Goal: Transaction & Acquisition: Purchase product/service

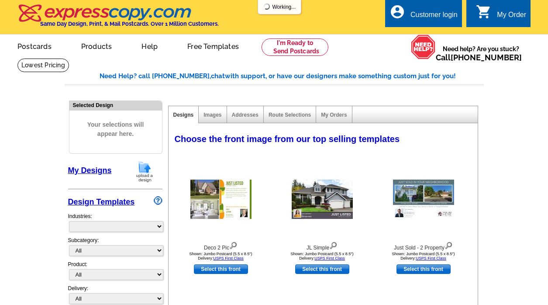
select select "785"
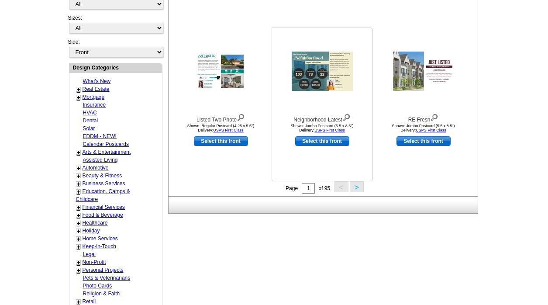
scroll to position [297, 0]
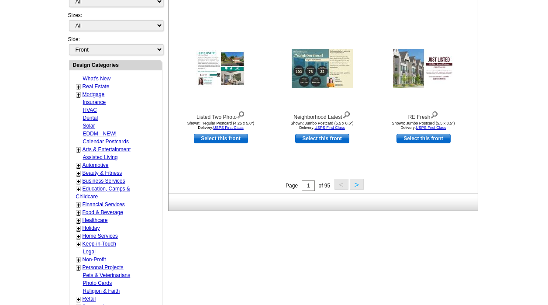
click at [358, 184] on button ">" at bounding box center [357, 184] width 14 height 11
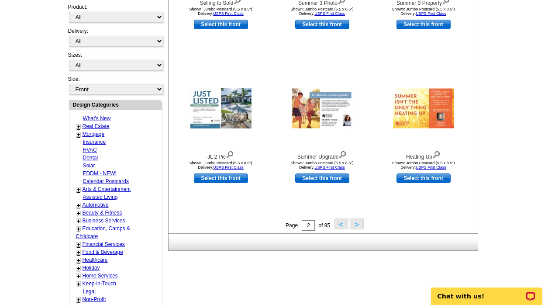
scroll to position [266, 0]
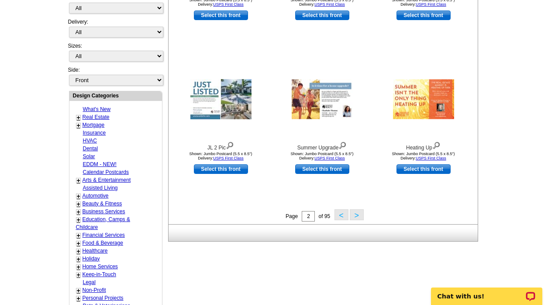
click at [357, 216] on button ">" at bounding box center [357, 214] width 14 height 11
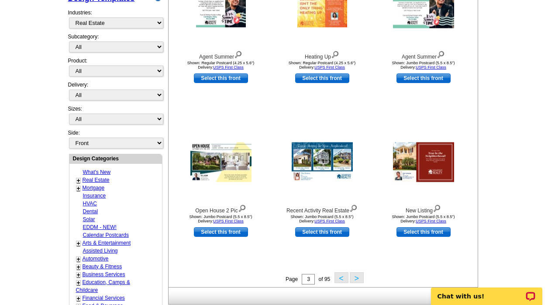
scroll to position [206, 0]
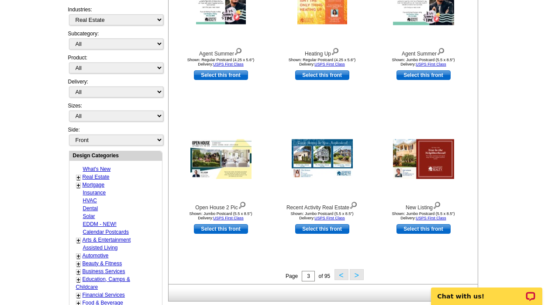
click at [354, 277] on button ">" at bounding box center [357, 274] width 14 height 11
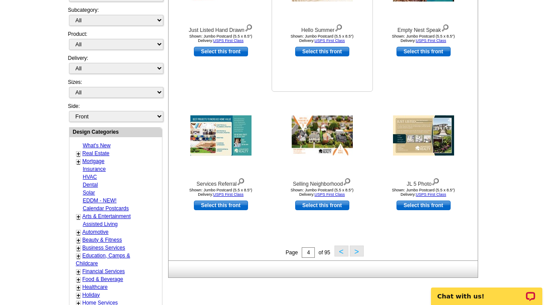
scroll to position [230, 0]
click at [78, 150] on link "+" at bounding box center [78, 153] width 3 height 7
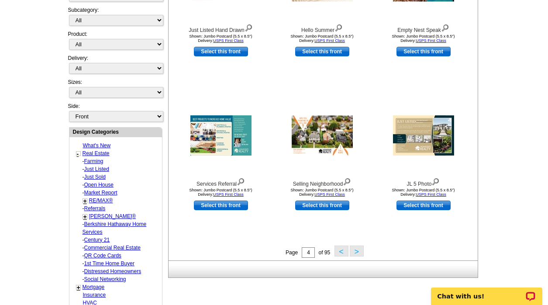
click at [100, 158] on link "Just Listed" at bounding box center [93, 161] width 19 height 6
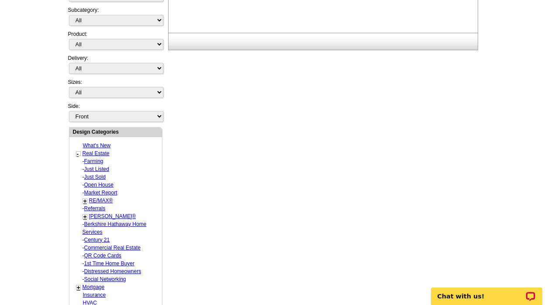
select select "788"
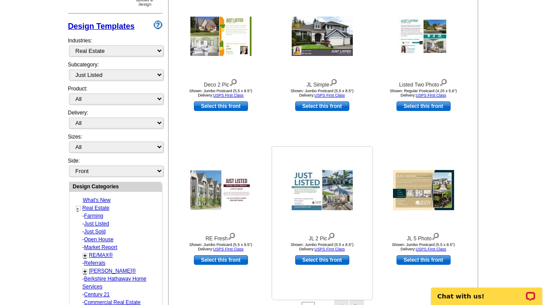
scroll to position [218, 0]
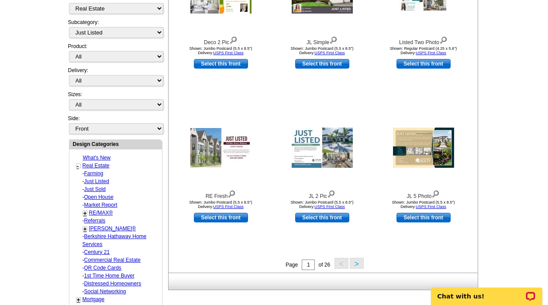
click at [356, 264] on button ">" at bounding box center [357, 263] width 14 height 11
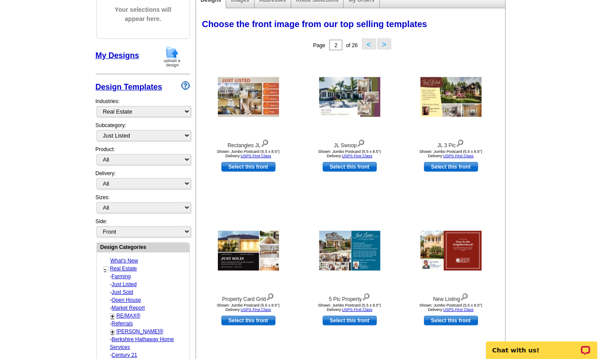
scroll to position [113, 0]
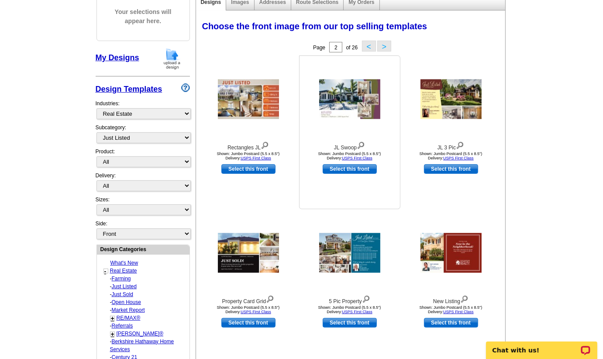
click at [360, 170] on link "Select this front" at bounding box center [350, 169] width 54 height 10
select select "2"
select select "back"
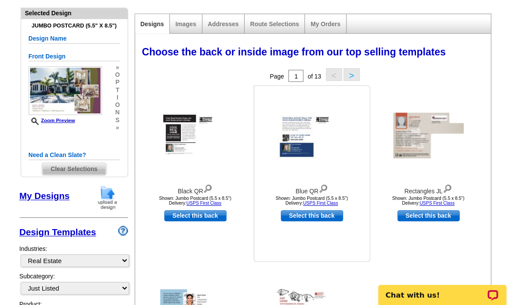
scroll to position [91, 0]
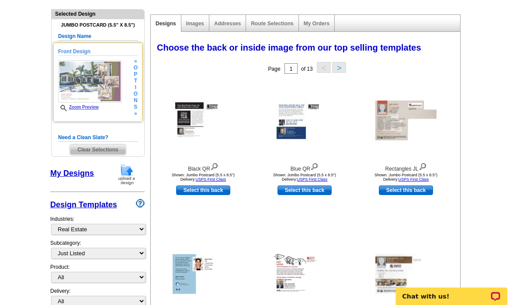
click at [105, 91] on img at bounding box center [90, 81] width 64 height 42
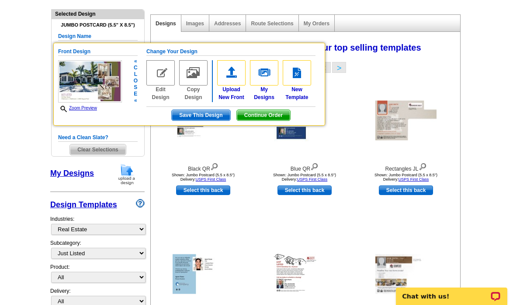
click at [253, 114] on span "Continue Order" at bounding box center [263, 115] width 53 height 10
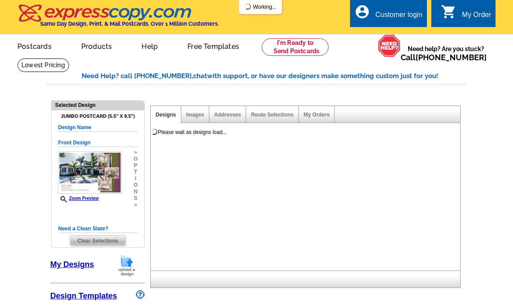
select select "1"
select select "2"
select select "back"
select select "785"
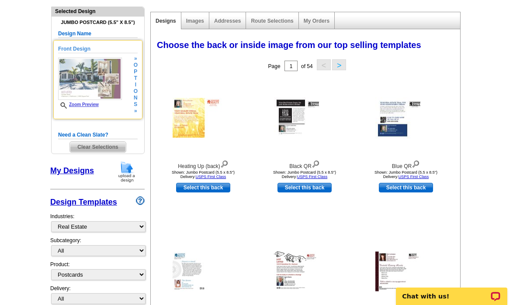
scroll to position [93, 0]
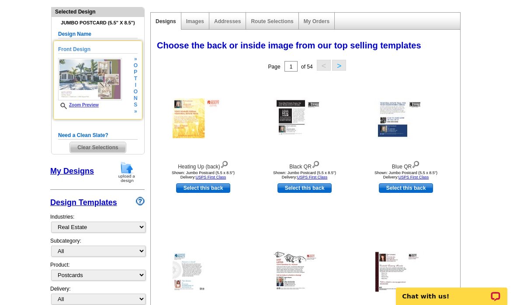
click at [87, 49] on h5 "Front Design" at bounding box center [97, 49] width 79 height 8
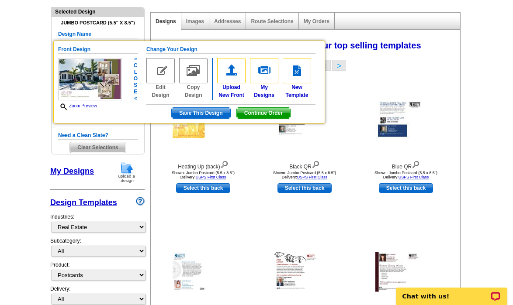
click at [206, 113] on span "Save This Design" at bounding box center [201, 113] width 58 height 10
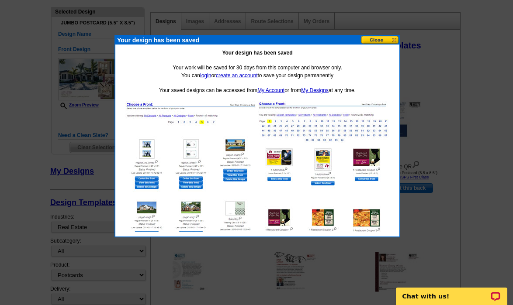
click at [390, 41] on button at bounding box center [380, 40] width 38 height 8
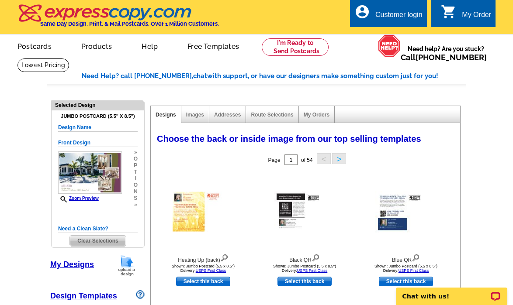
scroll to position [0, 0]
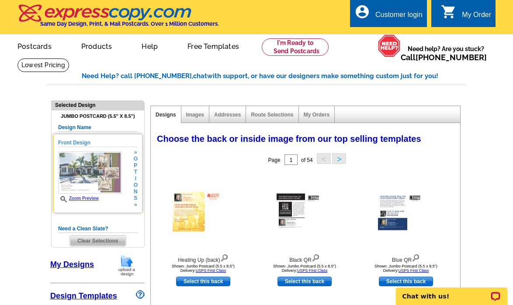
click at [136, 169] on span "t" at bounding box center [136, 172] width 4 height 7
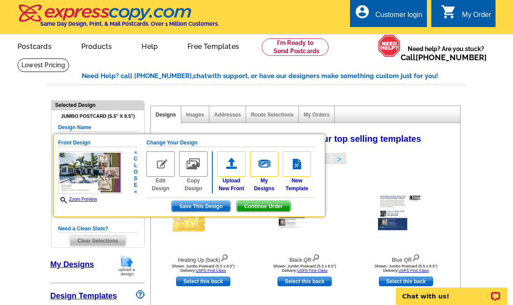
click at [162, 162] on img at bounding box center [160, 163] width 28 height 25
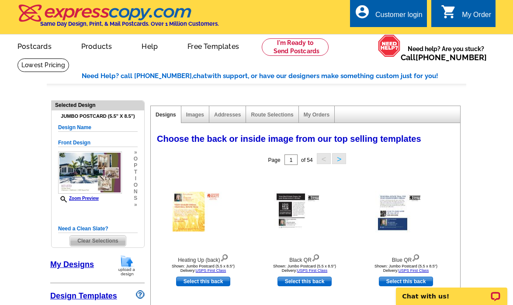
click at [136, 177] on span "i" at bounding box center [136, 179] width 4 height 7
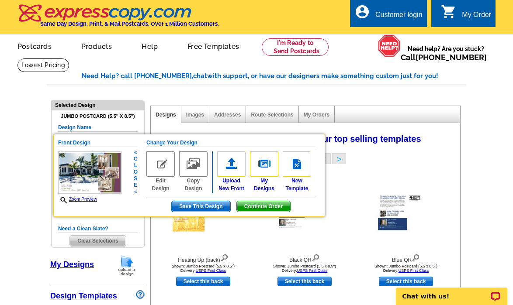
click at [164, 171] on img at bounding box center [160, 163] width 28 height 25
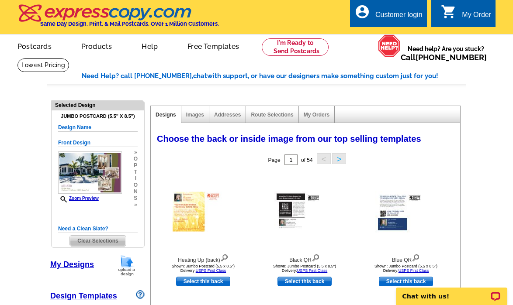
click at [131, 175] on div "» o p t i o n s »" at bounding box center [134, 178] width 6 height 59
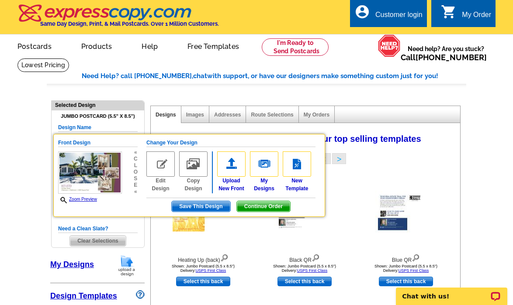
click at [255, 205] on span "Continue Order" at bounding box center [263, 206] width 53 height 10
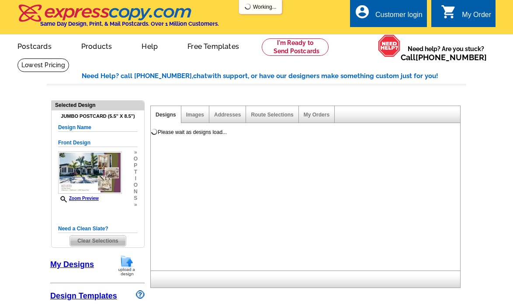
select select "1"
select select "2"
select select "back"
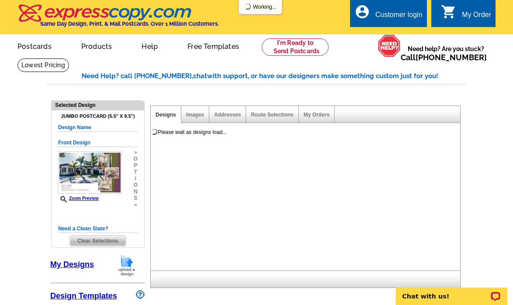
select select "785"
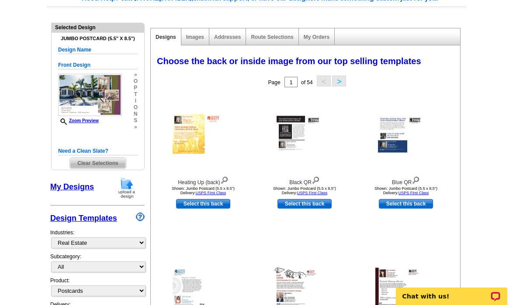
scroll to position [80, 0]
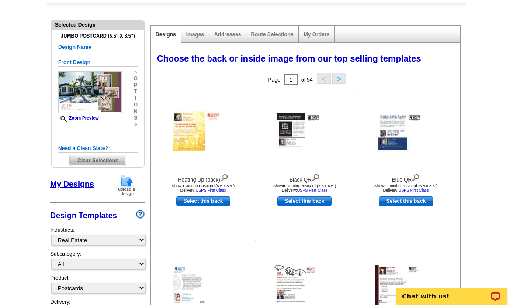
click at [305, 200] on link "Select this back" at bounding box center [304, 201] width 54 height 10
select select "front"
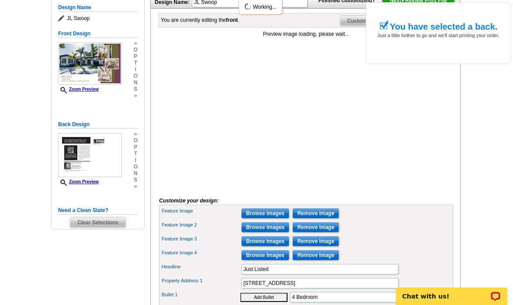
scroll to position [120, 0]
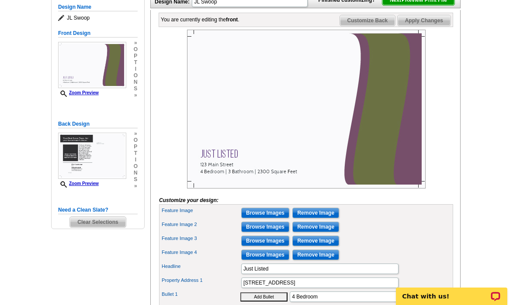
click at [381, 26] on span "Customize Back" at bounding box center [367, 20] width 55 height 10
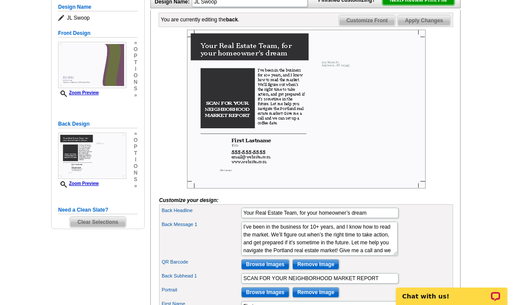
click at [381, 26] on span "Customize Front" at bounding box center [367, 20] width 56 height 10
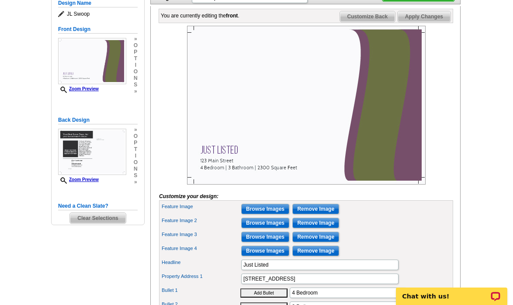
scroll to position [124, 0]
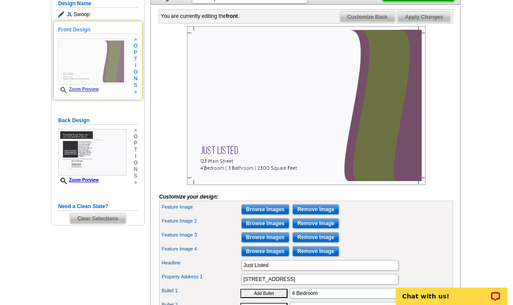
click at [97, 88] on link "Zoom Preview" at bounding box center [78, 89] width 41 height 5
click at [137, 89] on span "»" at bounding box center [136, 92] width 4 height 7
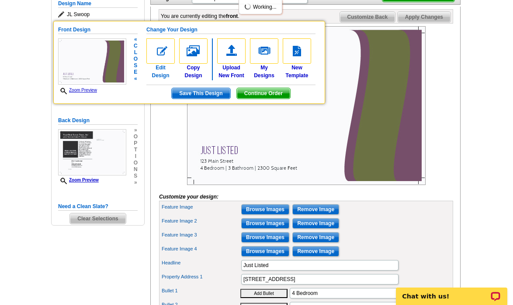
click at [166, 54] on img at bounding box center [160, 50] width 28 height 25
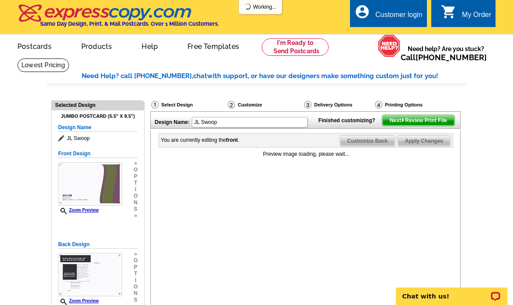
scroll to position [91, 0]
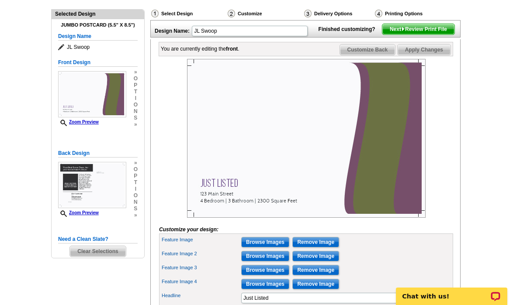
click at [98, 239] on h5 "Need a Clean Slate?" at bounding box center [97, 239] width 79 height 8
click at [103, 250] on span "Clear Selections" at bounding box center [97, 251] width 55 height 10
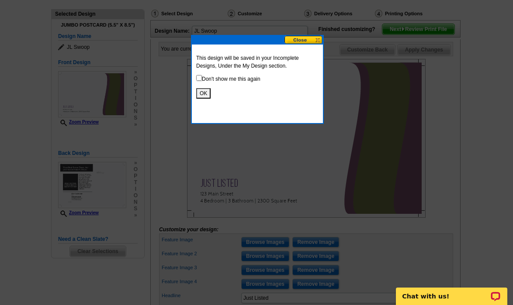
click at [246, 81] on p "Don't show me this again" at bounding box center [257, 79] width 122 height 8
click at [199, 80] on input "checkbox" at bounding box center [199, 78] width 6 height 6
checkbox input "true"
click at [203, 93] on button "OK" at bounding box center [203, 93] width 14 height 10
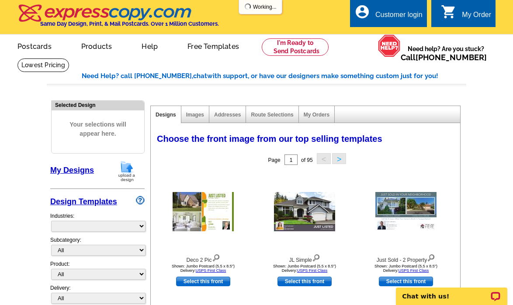
select select "785"
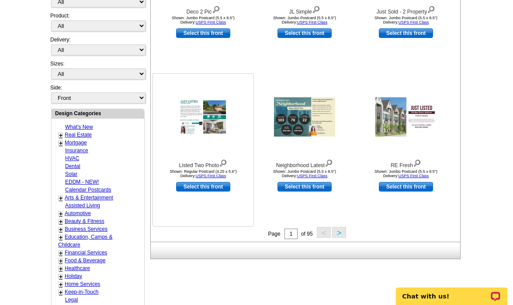
scroll to position [249, 0]
